Goal: Find specific page/section: Find specific page/section

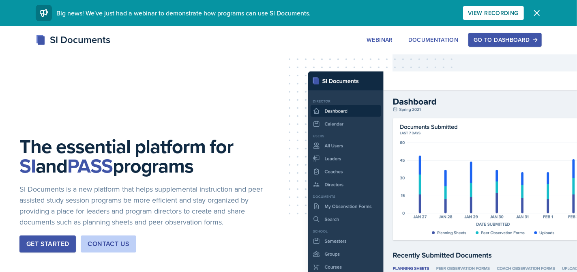
click at [505, 37] on div "Go to Dashboard" at bounding box center [504, 39] width 62 height 6
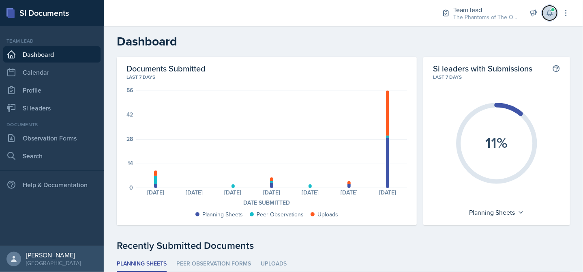
click at [553, 9] on span at bounding box center [552, 9] width 5 height 5
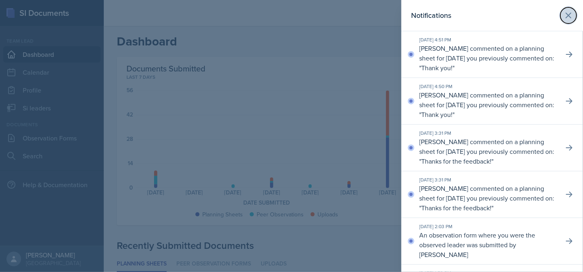
click at [563, 15] on icon at bounding box center [568, 16] width 10 height 10
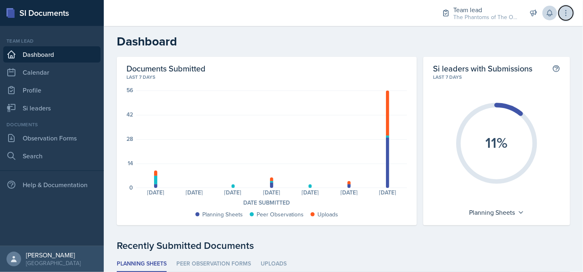
click at [567, 13] on icon at bounding box center [566, 13] width 8 height 8
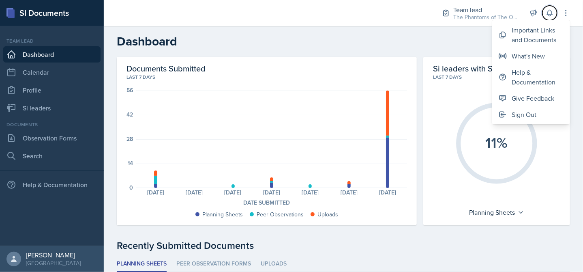
click at [552, 10] on icon at bounding box center [550, 13] width 8 height 8
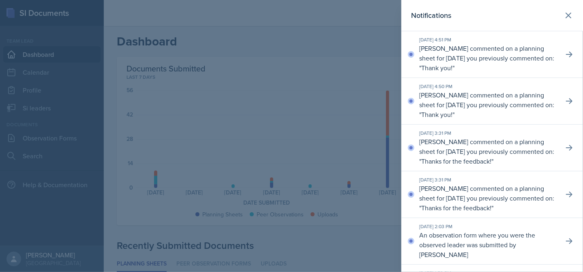
click at [477, 235] on p "An observation form where you were the observed leader was submitted by [PERSON…" at bounding box center [488, 244] width 138 height 29
click at [562, 238] on button at bounding box center [569, 240] width 15 height 15
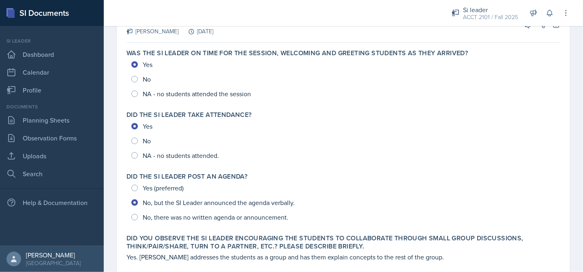
scroll to position [16, 0]
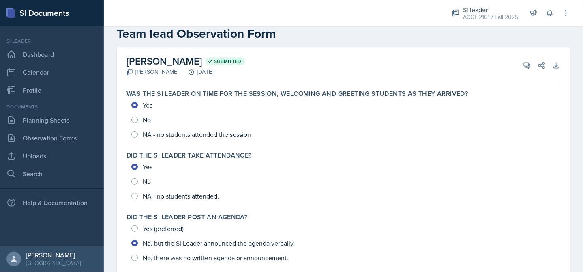
click at [137, 119] on div "Yes No NA - no students attended the session" at bounding box center [343, 120] width 434 height 44
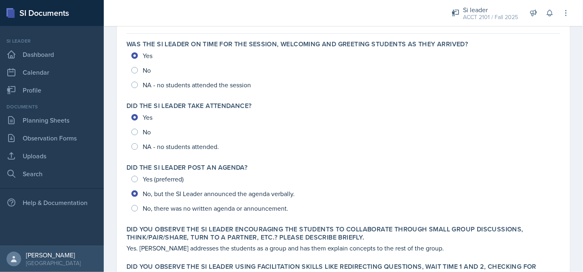
scroll to position [0, 0]
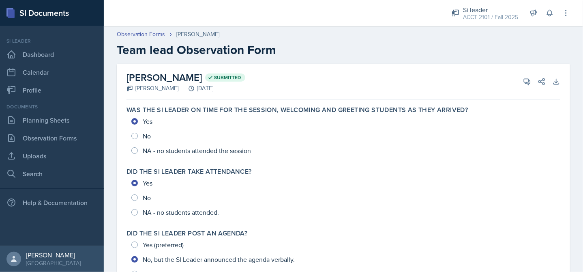
click at [54, 141] on link "Observation Forms" at bounding box center [51, 138] width 97 height 16
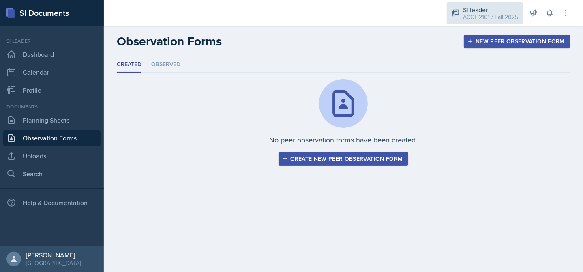
click at [472, 11] on div "Si leader" at bounding box center [490, 10] width 55 height 10
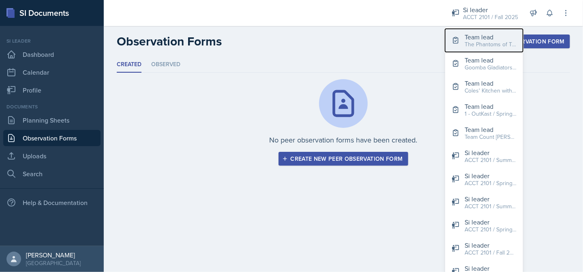
click at [484, 36] on div "Team lead" at bounding box center [490, 37] width 52 height 10
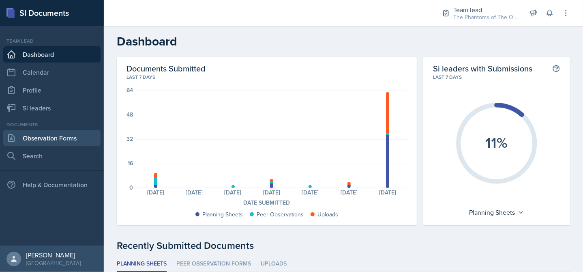
click at [26, 135] on link "Observation Forms" at bounding box center [51, 138] width 97 height 16
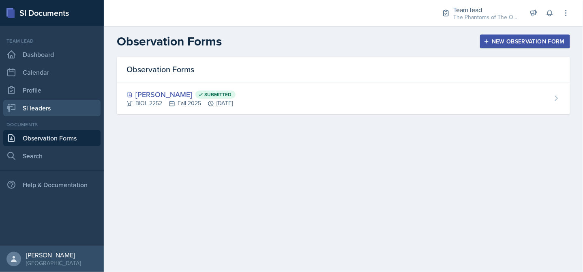
click at [39, 109] on link "Si leaders" at bounding box center [51, 108] width 97 height 16
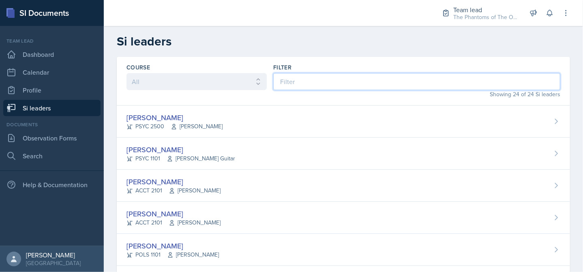
click at [297, 86] on input at bounding box center [416, 81] width 287 height 17
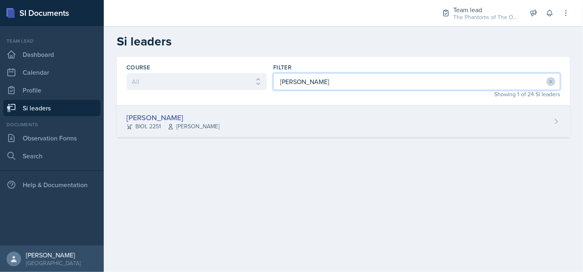
type input "[PERSON_NAME]"
click at [289, 115] on div "[PERSON_NAME] BIOL 2251 Vennece [PERSON_NAME]" at bounding box center [343, 121] width 453 height 32
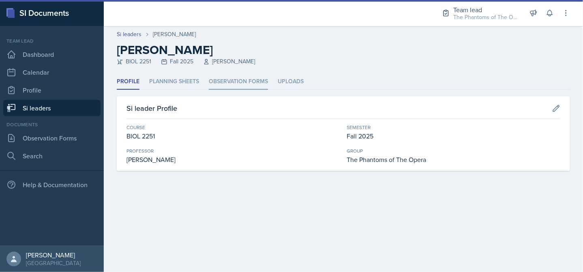
click at [221, 83] on li "Observation Forms" at bounding box center [238, 82] width 59 height 16
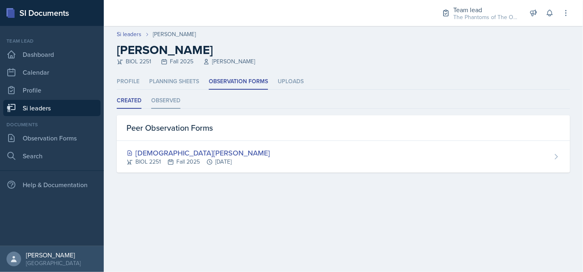
click at [163, 100] on li "Observed" at bounding box center [165, 101] width 29 height 16
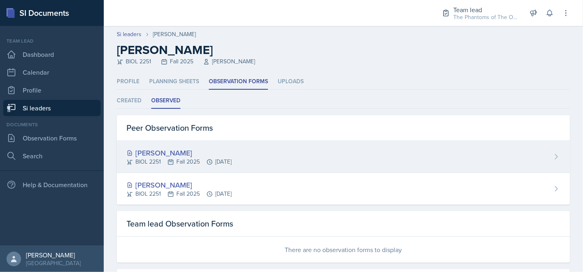
click at [165, 171] on div "[PERSON_NAME] BIOL 2251 Fall 2025 [DATE]" at bounding box center [343, 157] width 453 height 32
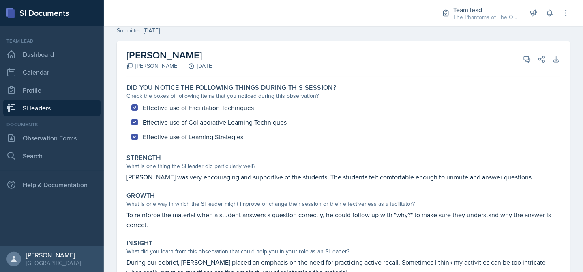
scroll to position [28, 0]
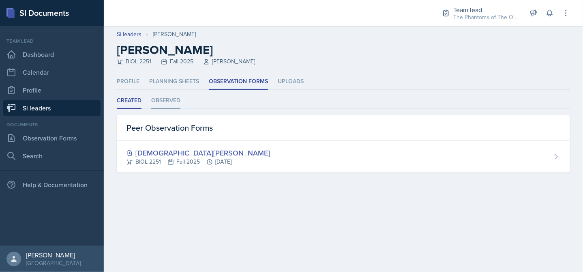
click at [154, 100] on li "Observed" at bounding box center [165, 101] width 29 height 16
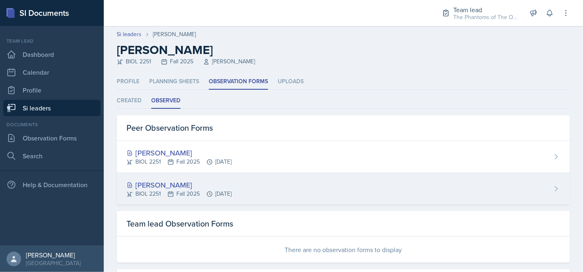
click at [160, 184] on div "[PERSON_NAME]" at bounding box center [178, 184] width 105 height 11
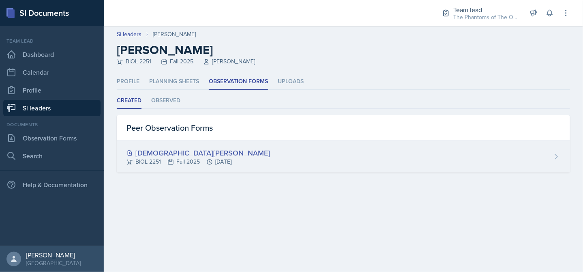
click at [151, 152] on div "[DEMOGRAPHIC_DATA][PERSON_NAME]" at bounding box center [197, 152] width 143 height 11
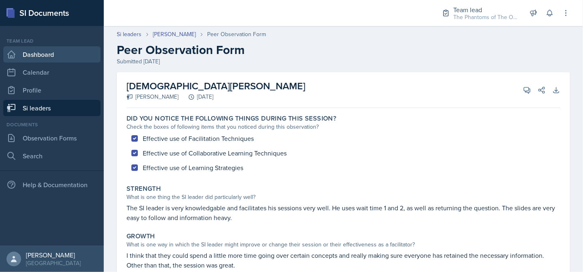
click at [46, 55] on link "Dashboard" at bounding box center [51, 54] width 97 height 16
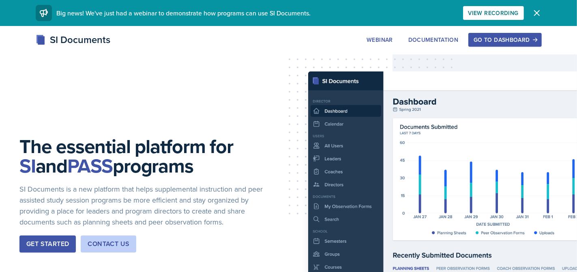
click at [492, 44] on button "Go to Dashboard" at bounding box center [504, 40] width 73 height 14
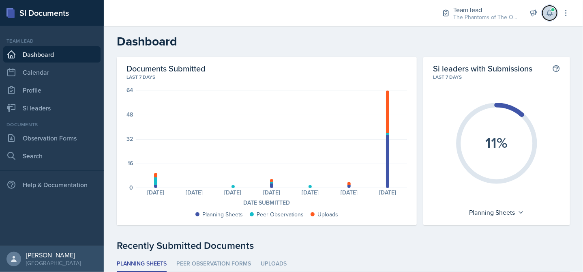
click at [550, 17] on icon at bounding box center [550, 13] width 8 height 8
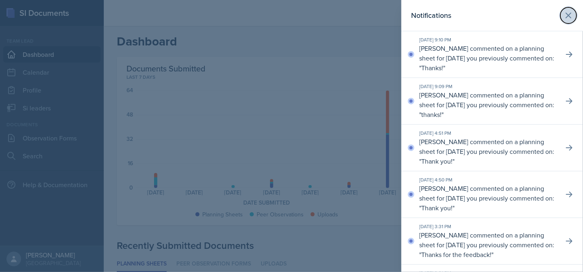
click at [563, 14] on icon at bounding box center [568, 16] width 10 height 10
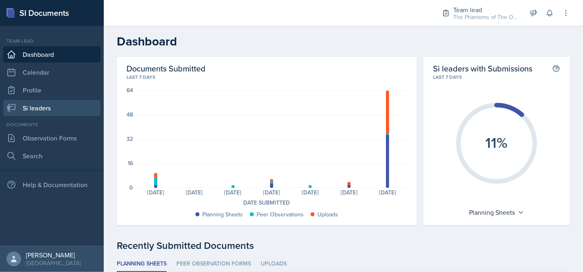
click at [58, 111] on link "Si leaders" at bounding box center [51, 108] width 97 height 16
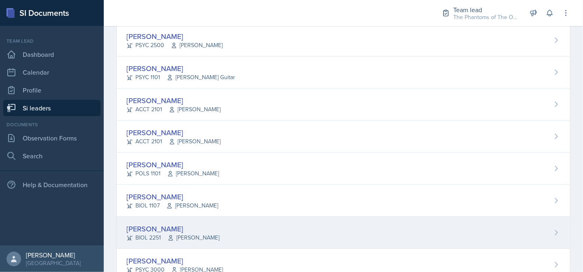
scroll to position [203, 0]
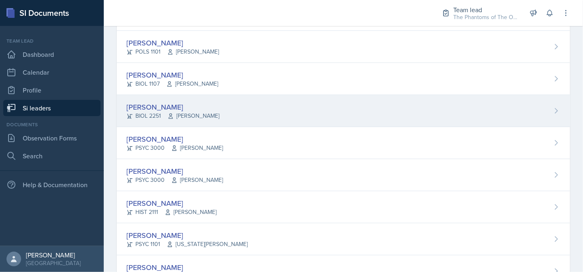
click at [226, 114] on div "[PERSON_NAME] BIOL 2251 Vennece [PERSON_NAME]" at bounding box center [343, 111] width 453 height 32
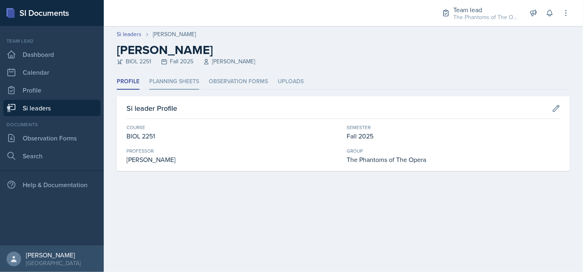
click at [181, 77] on li "Planning Sheets" at bounding box center [174, 82] width 50 height 16
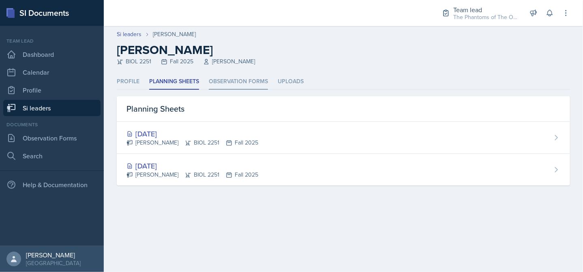
click at [243, 86] on li "Observation Forms" at bounding box center [238, 82] width 59 height 16
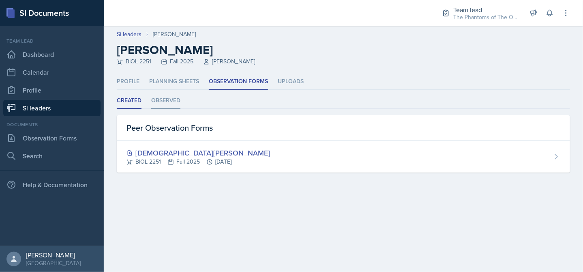
click at [161, 98] on li "Observed" at bounding box center [165, 101] width 29 height 16
